Goal: Transaction & Acquisition: Purchase product/service

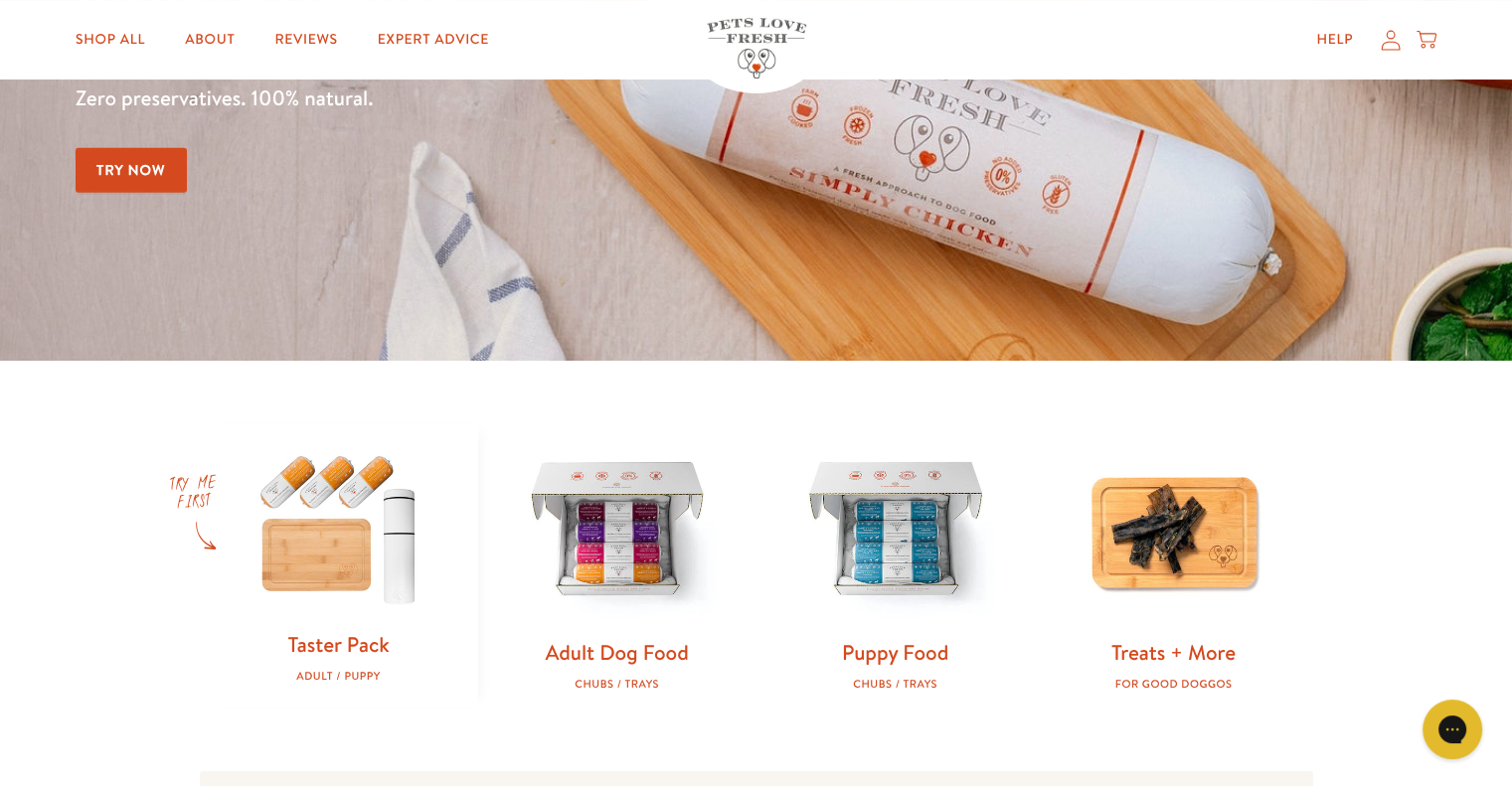
scroll to position [497, 0]
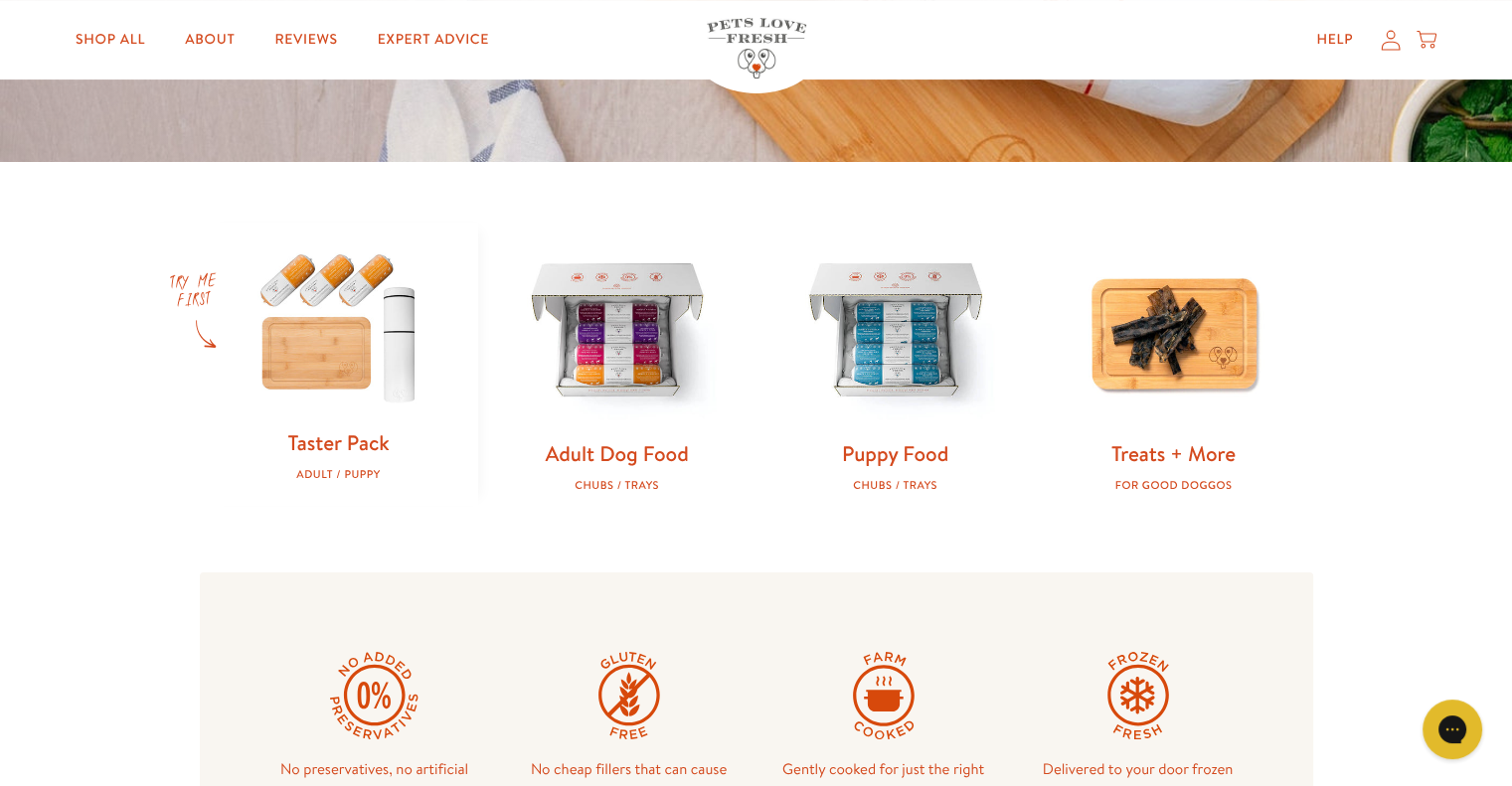
click at [334, 439] on link "Taster Pack" at bounding box center [338, 442] width 101 height 29
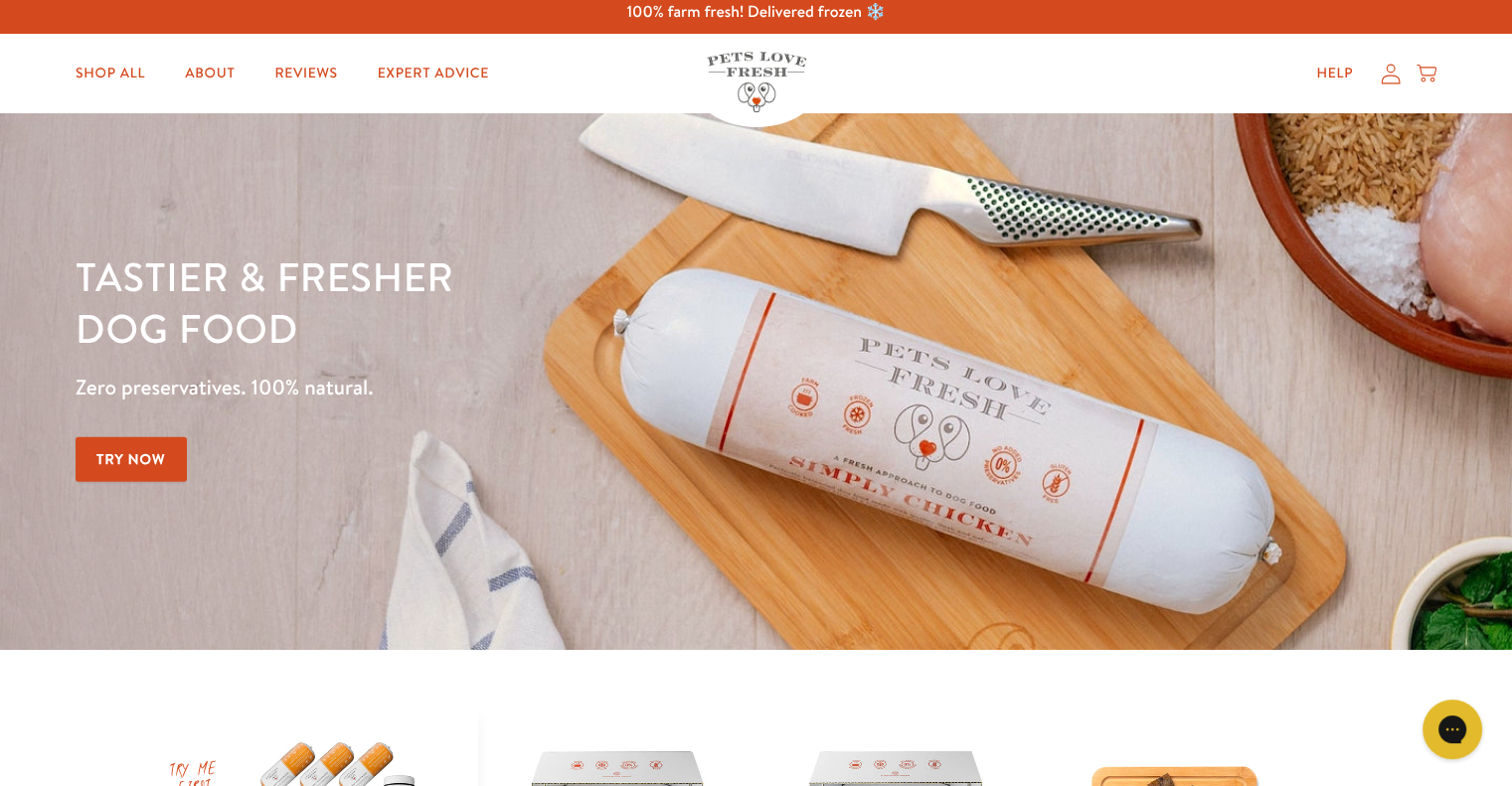
scroll to position [0, 0]
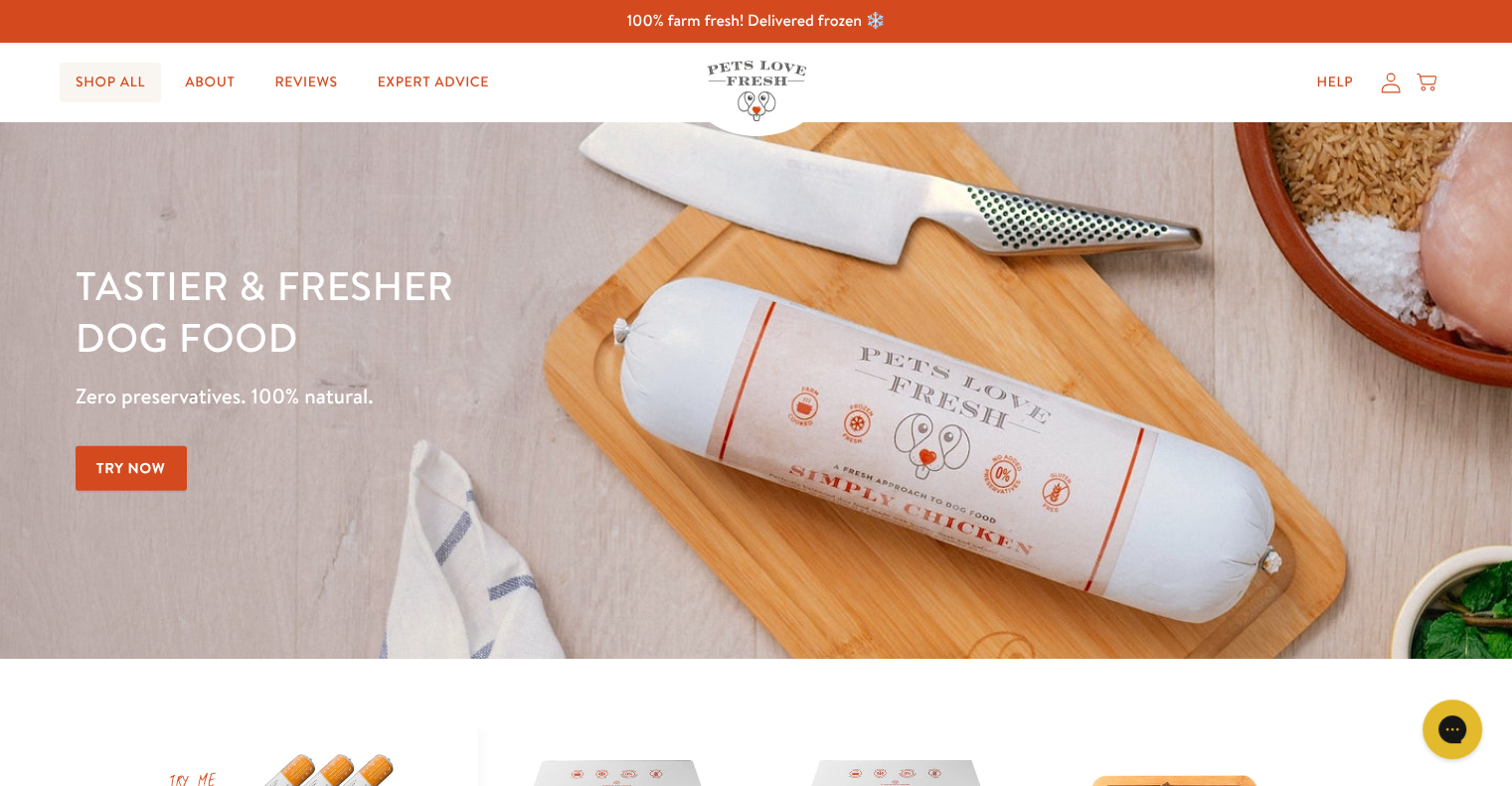
click at [115, 81] on link "Shop All" at bounding box center [110, 82] width 101 height 40
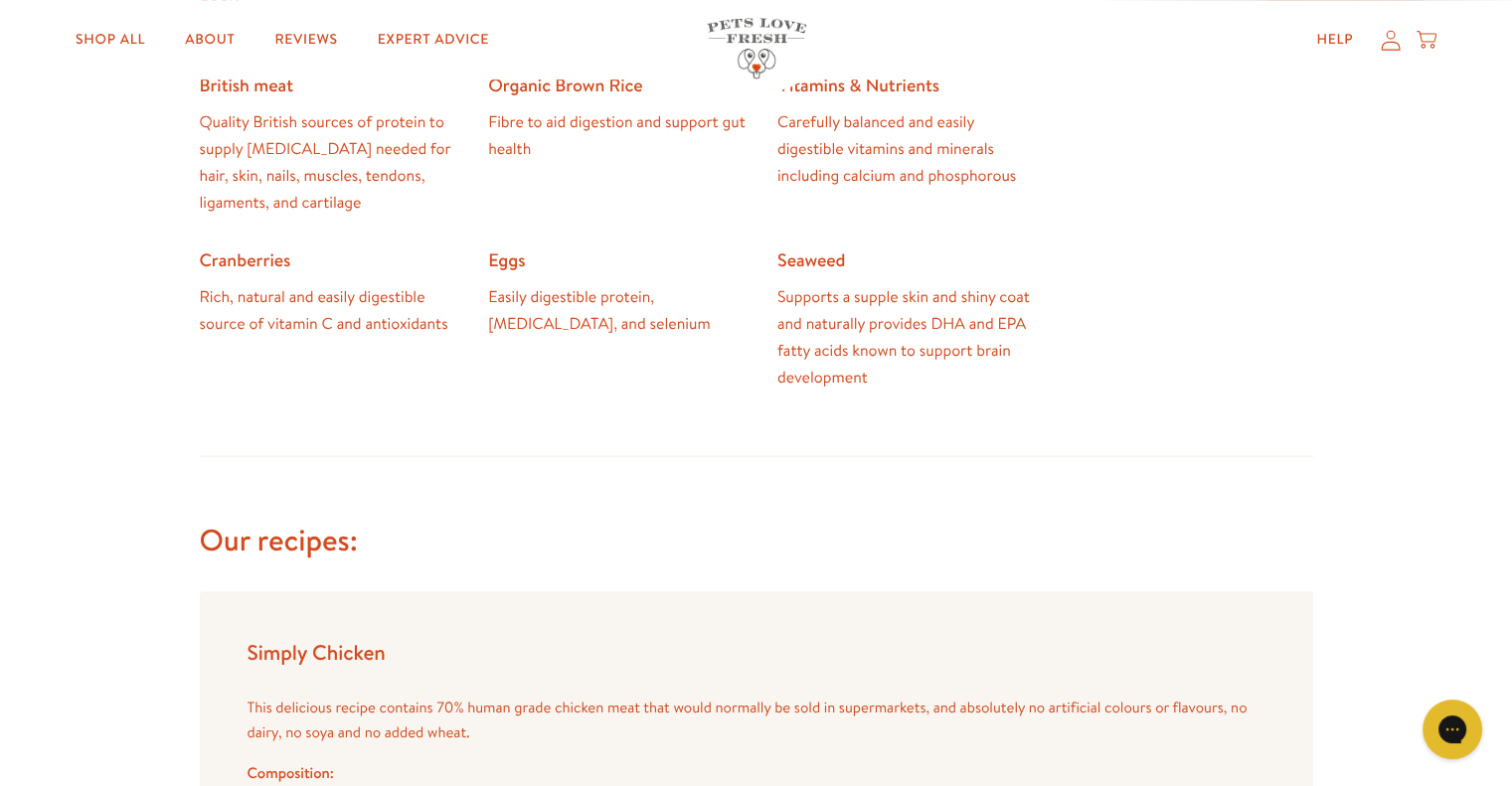
scroll to position [1590, 0]
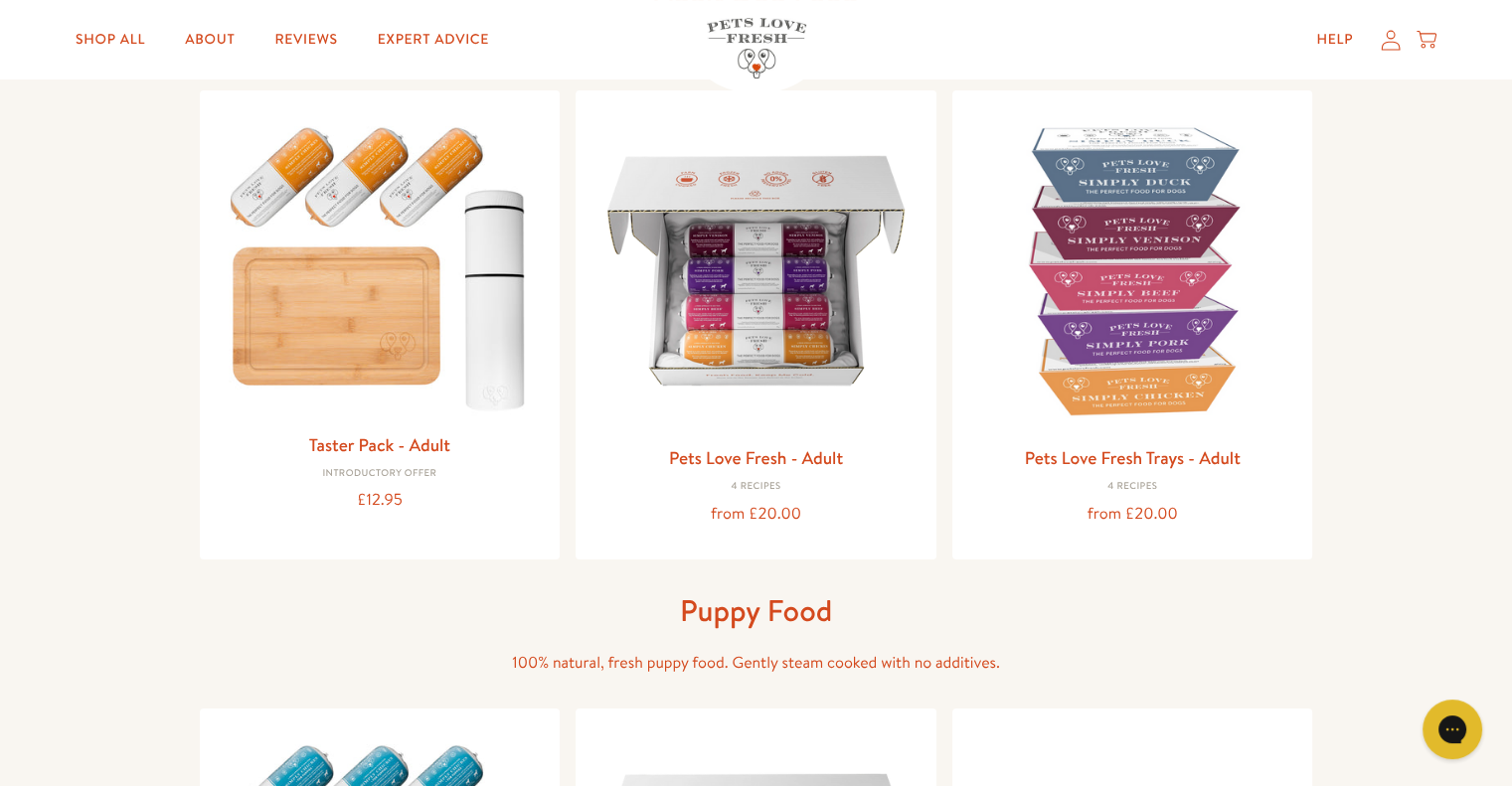
scroll to position [298, 0]
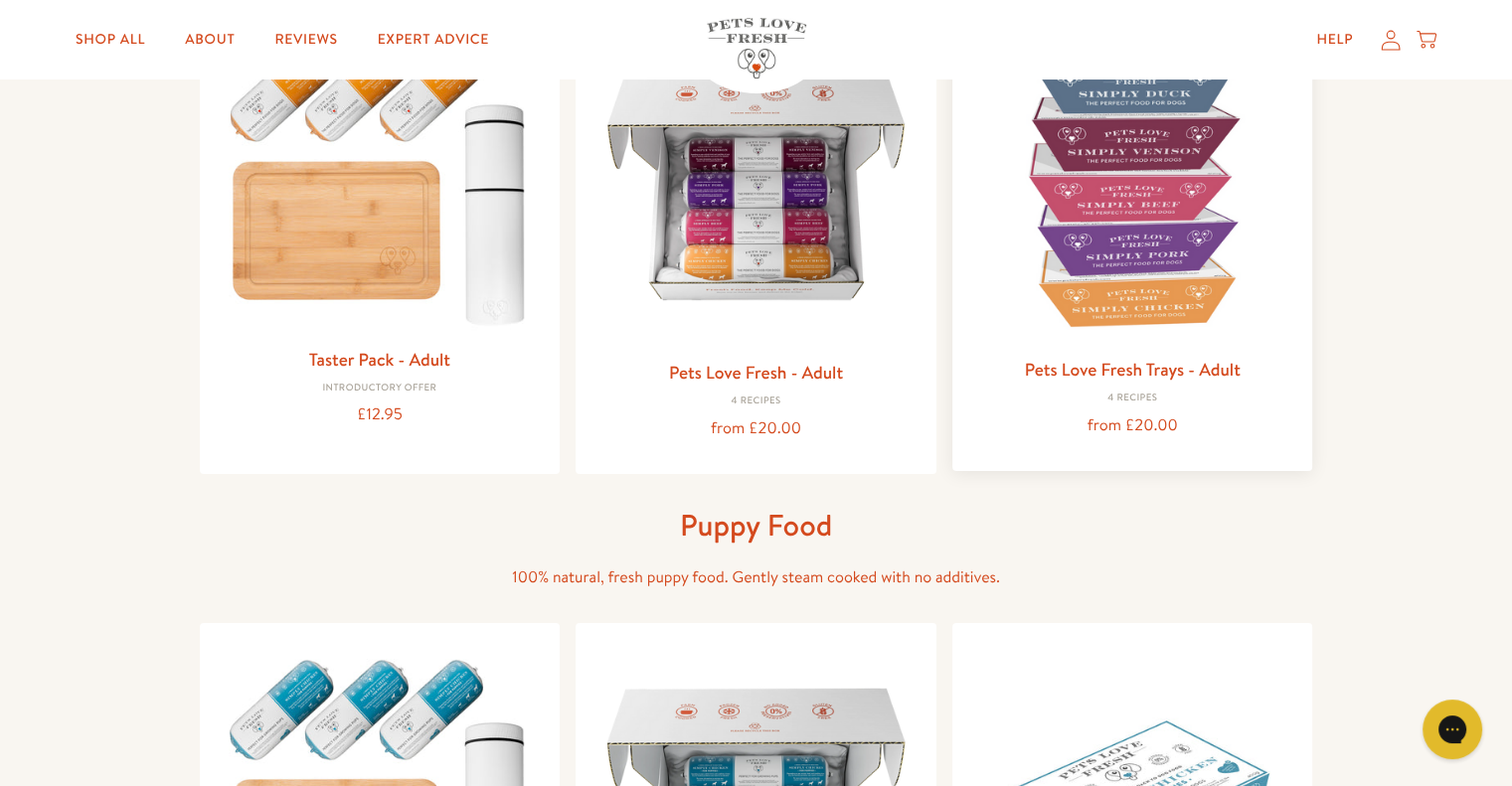
click at [1149, 371] on link "Pets Love Fresh Trays - Adult" at bounding box center [1132, 369] width 216 height 25
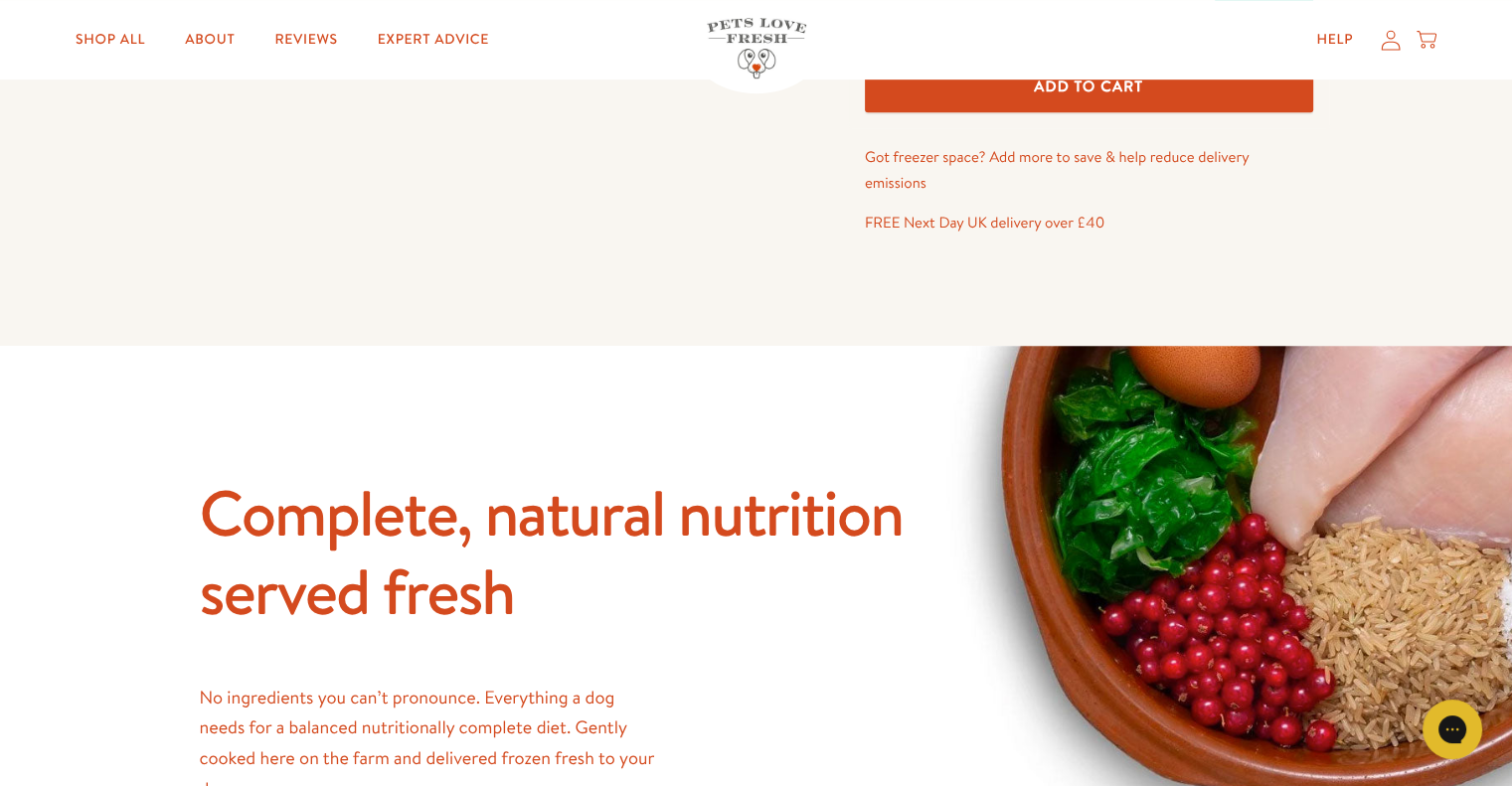
scroll to position [1391, 0]
